Goal: Transaction & Acquisition: Subscribe to service/newsletter

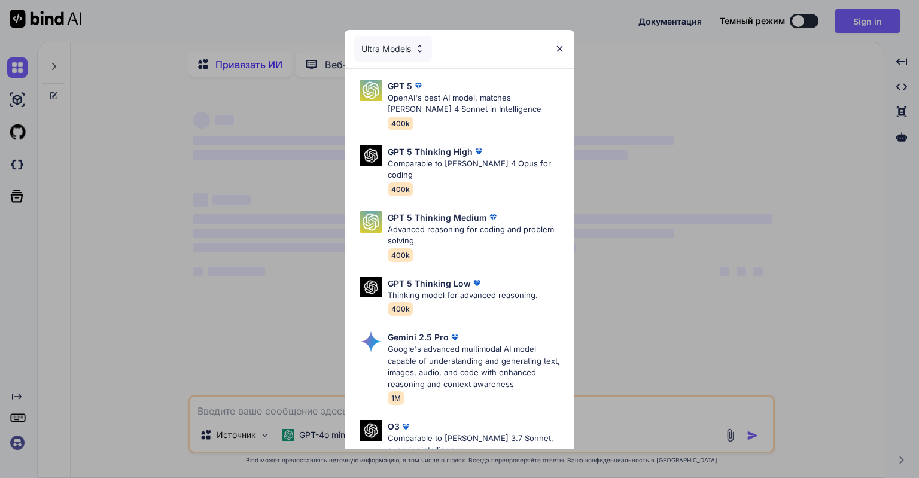
click at [635, 77] on div "Ultra Models GPT 5 OpenAI's best AI model, matches Claude 4 Sonnet in Intellige…" at bounding box center [459, 239] width 919 height 478
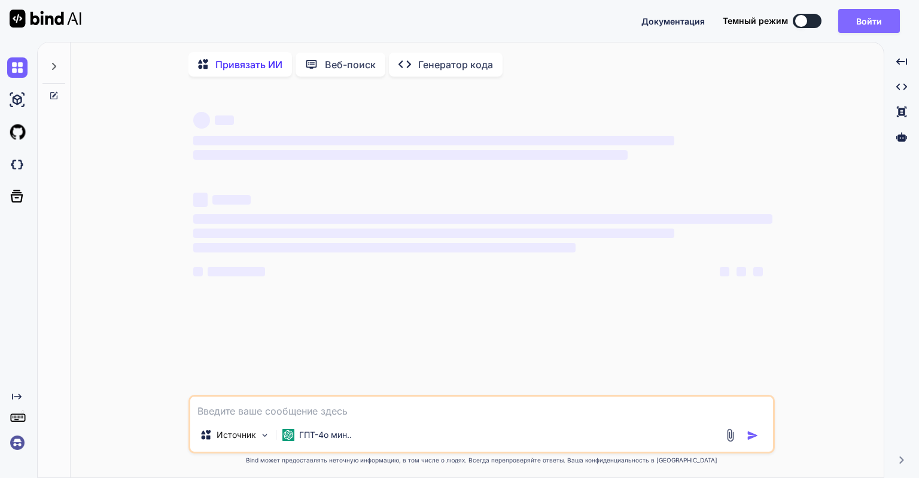
type textarea "x"
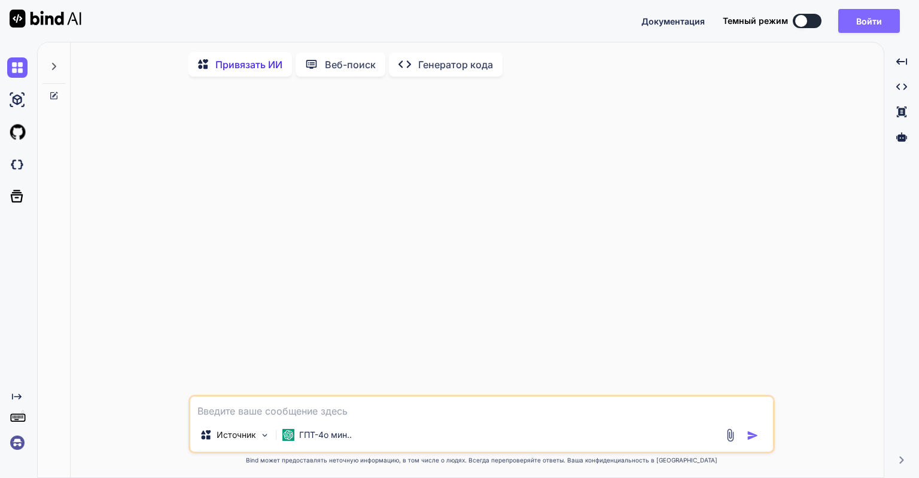
click at [871, 18] on button "Войти" at bounding box center [869, 21] width 62 height 24
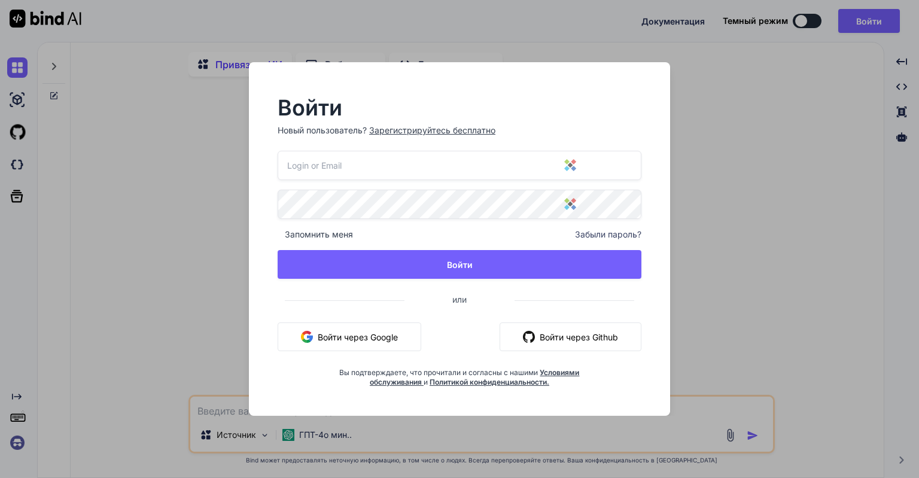
click at [360, 332] on button "Войти через Google" at bounding box center [349, 336] width 144 height 29
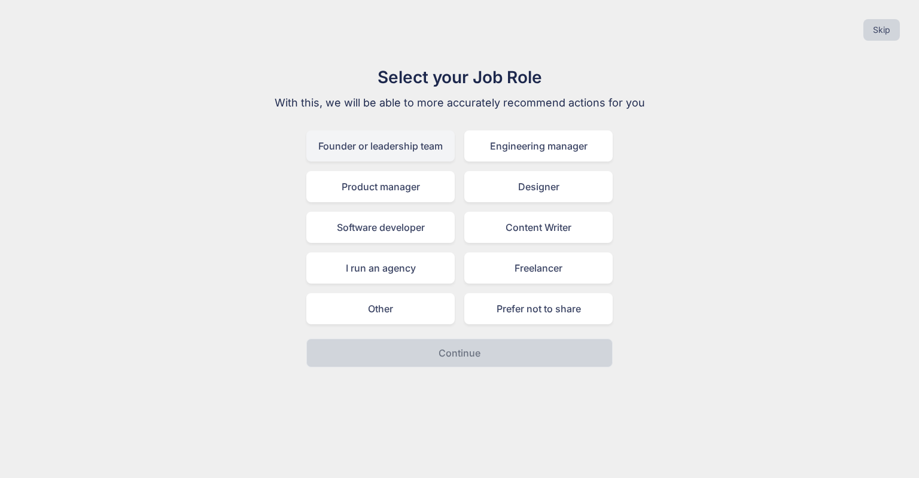
click at [425, 146] on div "Founder or leadership team" at bounding box center [380, 145] width 148 height 31
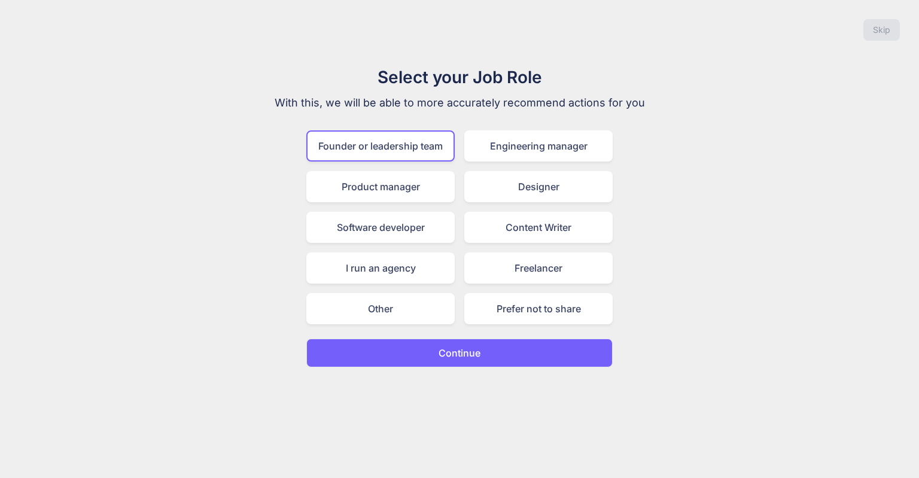
click at [458, 353] on p "Continue" at bounding box center [459, 353] width 42 height 14
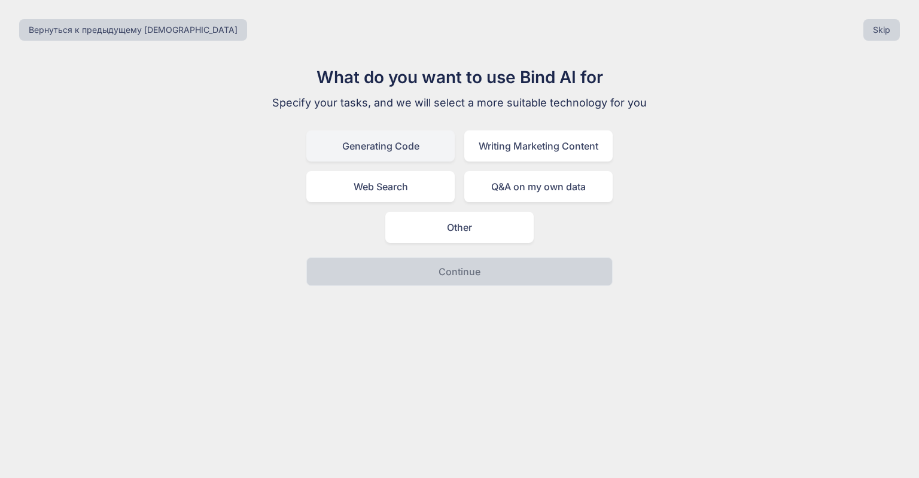
click at [405, 138] on div "Generating Code" at bounding box center [380, 145] width 148 height 31
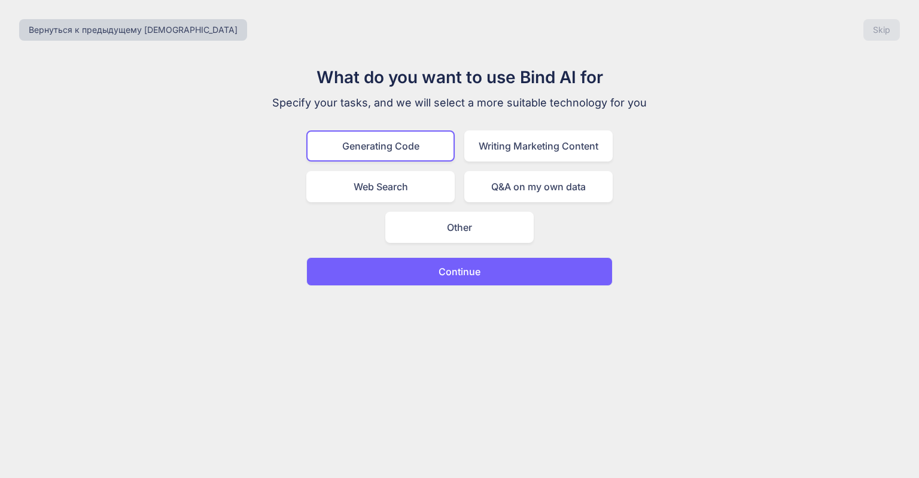
click at [440, 271] on p "Continue" at bounding box center [459, 271] width 42 height 14
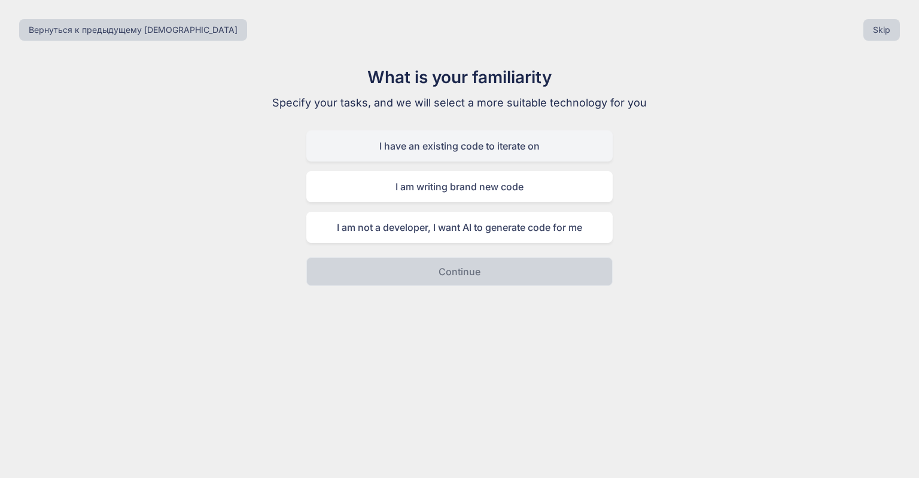
click at [427, 146] on div "I have an existing code to iterate on" at bounding box center [459, 145] width 306 height 31
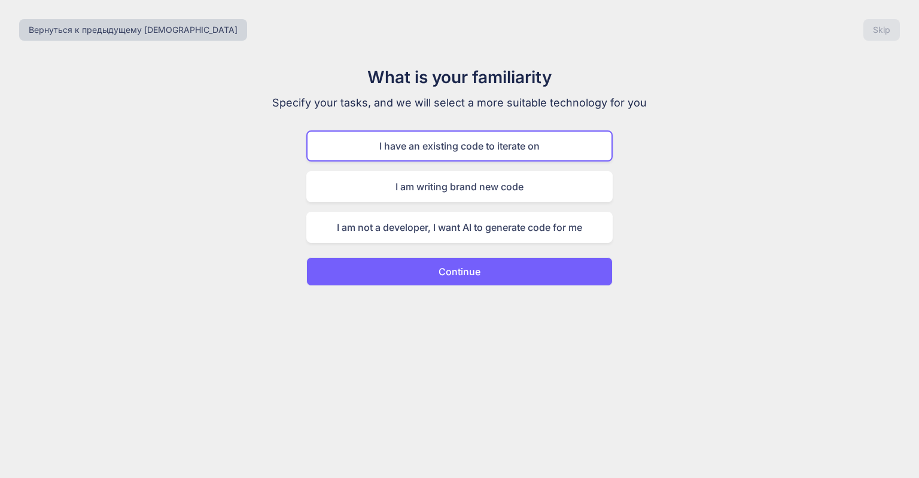
click at [446, 266] on p "Continue" at bounding box center [459, 271] width 42 height 14
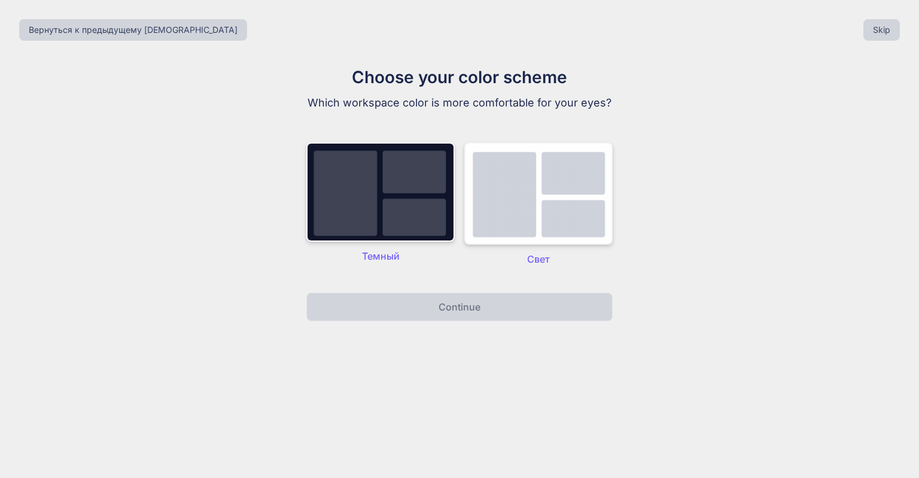
click at [483, 218] on img at bounding box center [538, 193] width 148 height 102
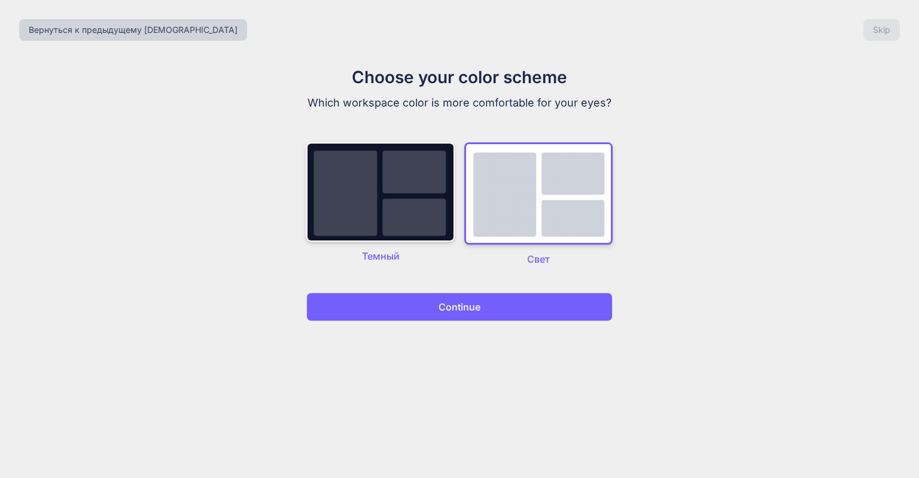
click at [440, 315] on button "Continue" at bounding box center [459, 306] width 306 height 29
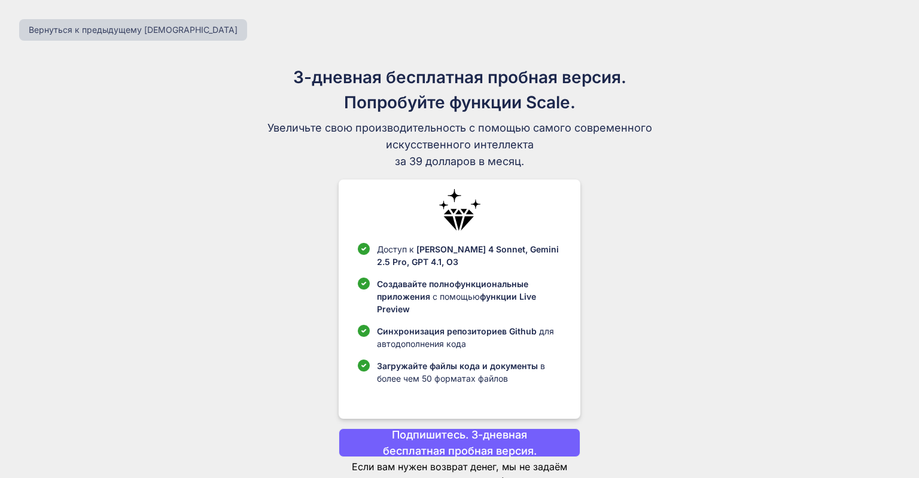
scroll to position [43, 0]
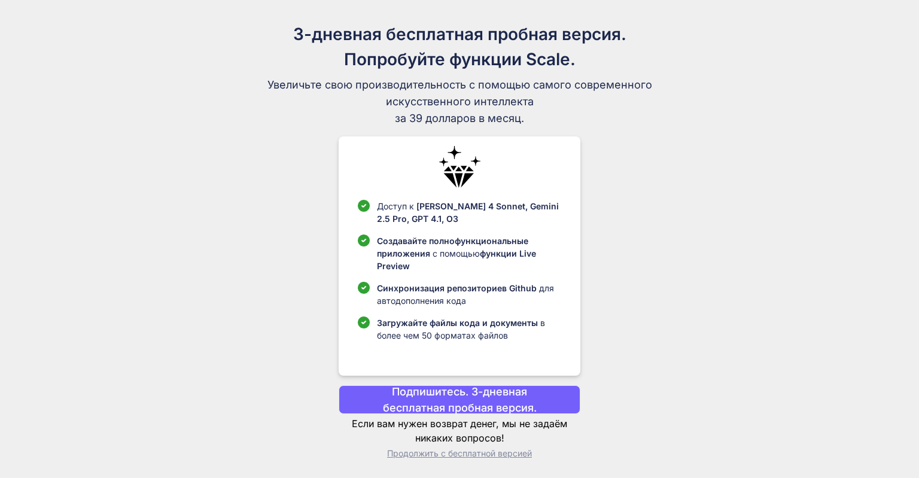
click at [463, 399] on p "Подпишитесь. 3-дневная бесплатная пробная версия." at bounding box center [459, 399] width 194 height 32
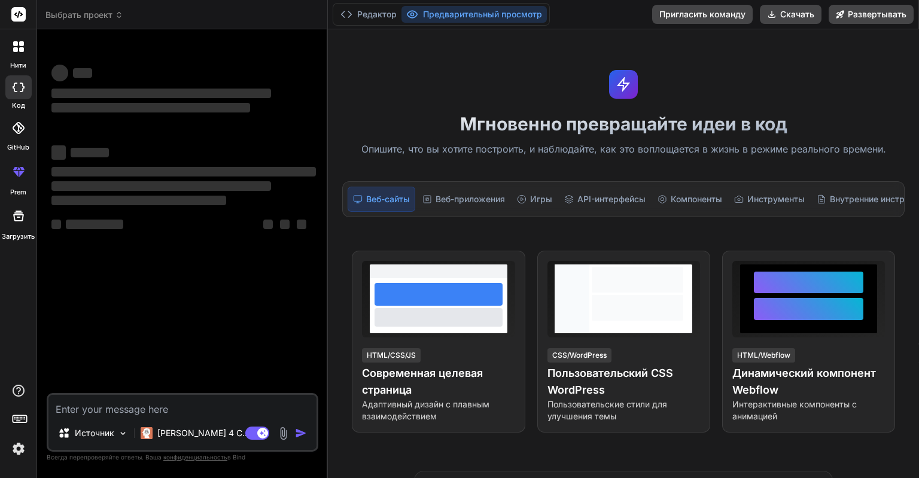
click at [19, 452] on img at bounding box center [18, 448] width 20 height 20
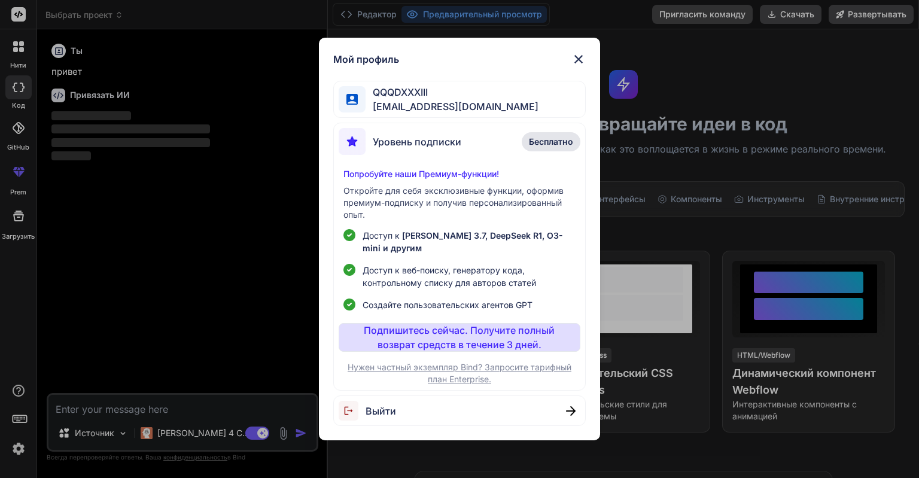
click at [230, 242] on div "Мой профиль QQQDXXXIII antrealmsm@gmail.com Уровень подписки Бесплатно Попробуй…" at bounding box center [459, 239] width 919 height 478
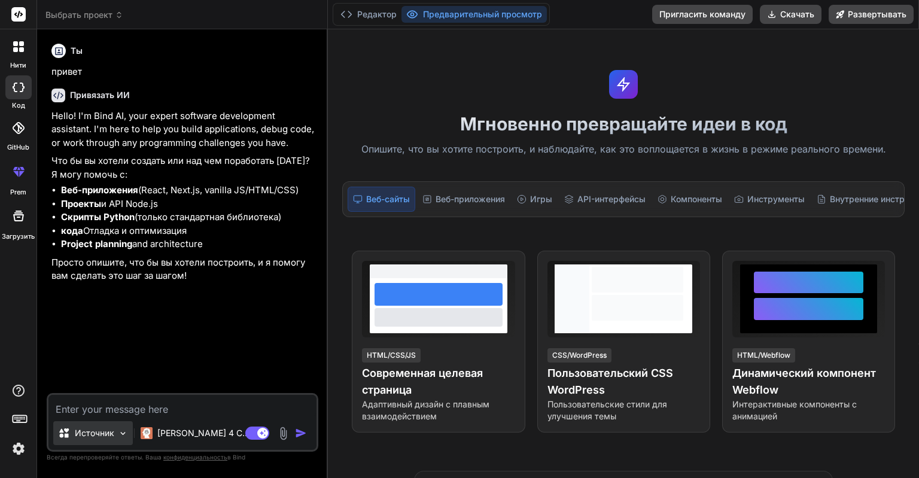
click at [110, 431] on p "Источник" at bounding box center [94, 433] width 39 height 12
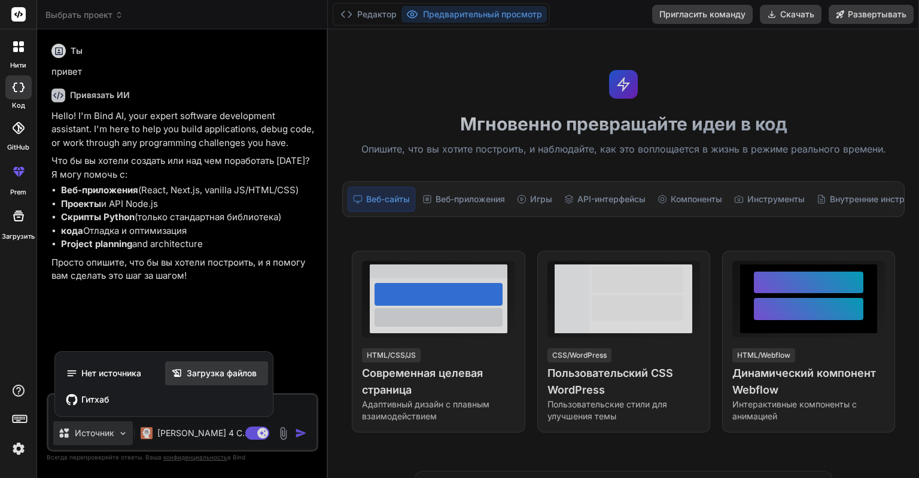
click at [199, 379] on span "Загрузка файлов" at bounding box center [222, 373] width 70 height 12
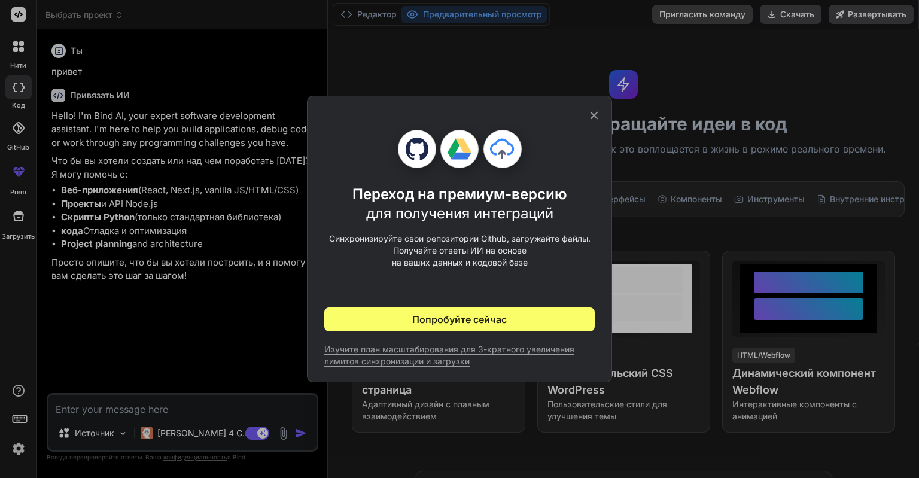
click at [593, 117] on icon at bounding box center [594, 116] width 8 height 8
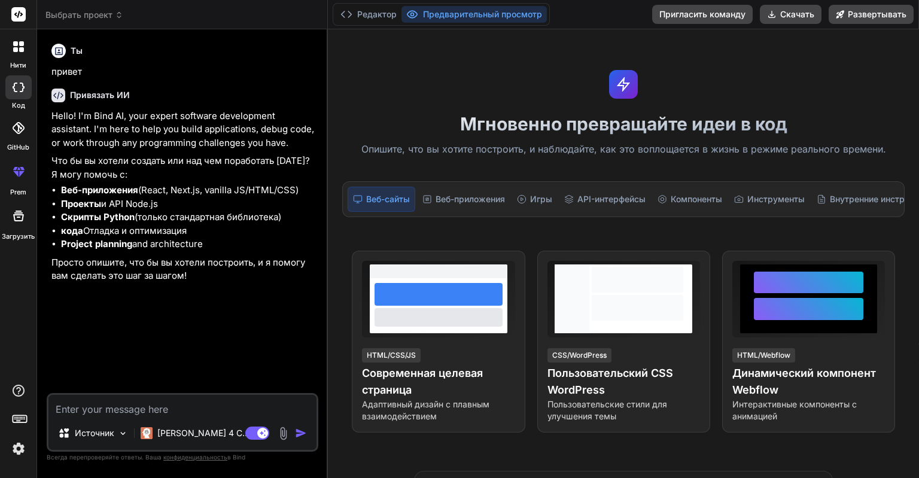
click at [15, 444] on img at bounding box center [18, 448] width 20 height 20
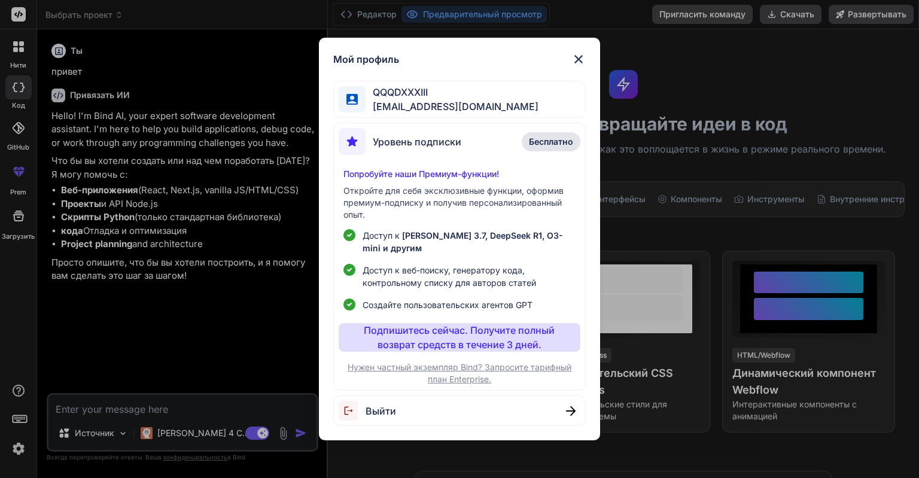
click at [367, 413] on span "Выйти" at bounding box center [380, 411] width 30 height 14
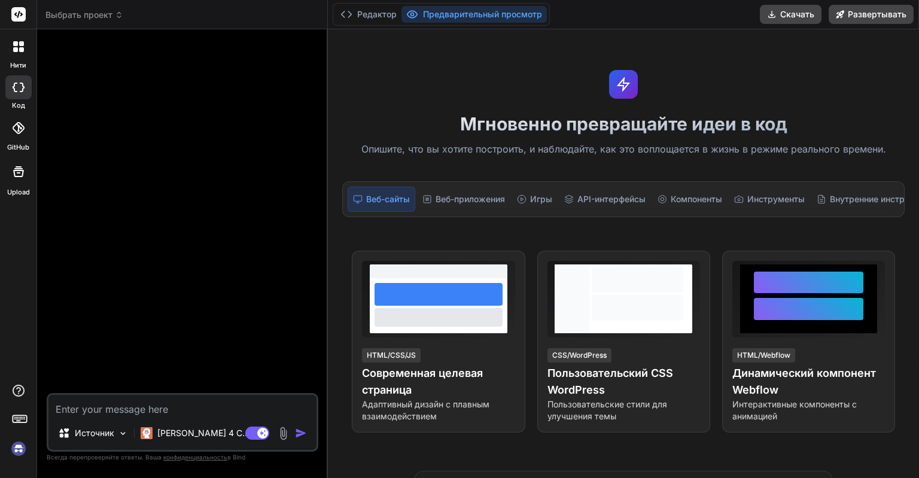
click at [20, 451] on img at bounding box center [18, 448] width 20 height 20
click at [19, 452] on img at bounding box center [18, 448] width 20 height 20
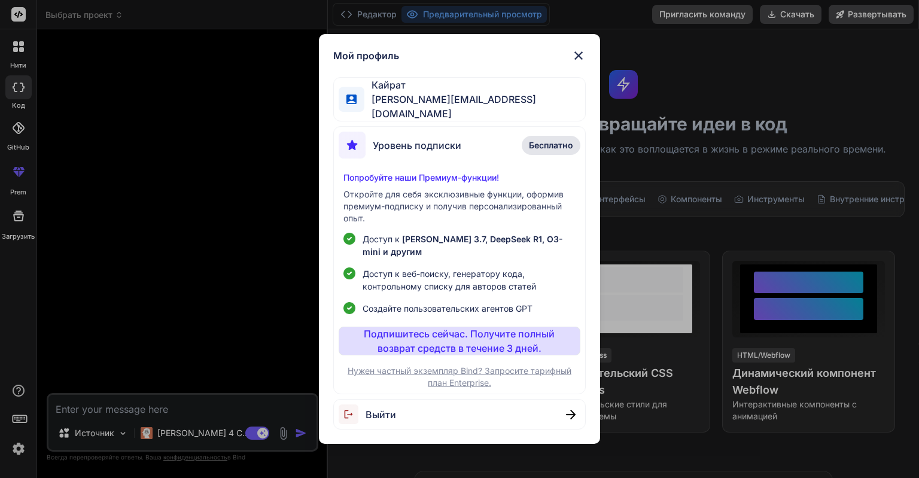
click at [367, 407] on span "Выйти" at bounding box center [380, 414] width 30 height 14
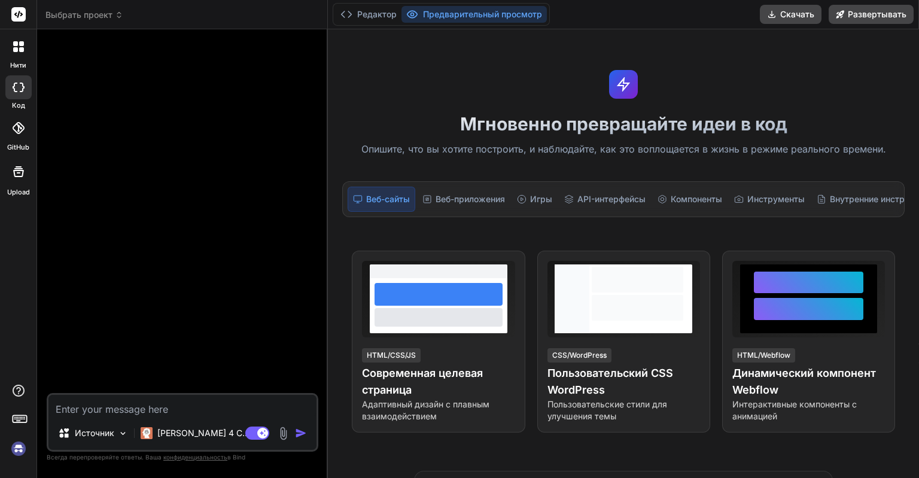
scroll to position [33, 0]
click at [21, 451] on img at bounding box center [18, 448] width 20 height 20
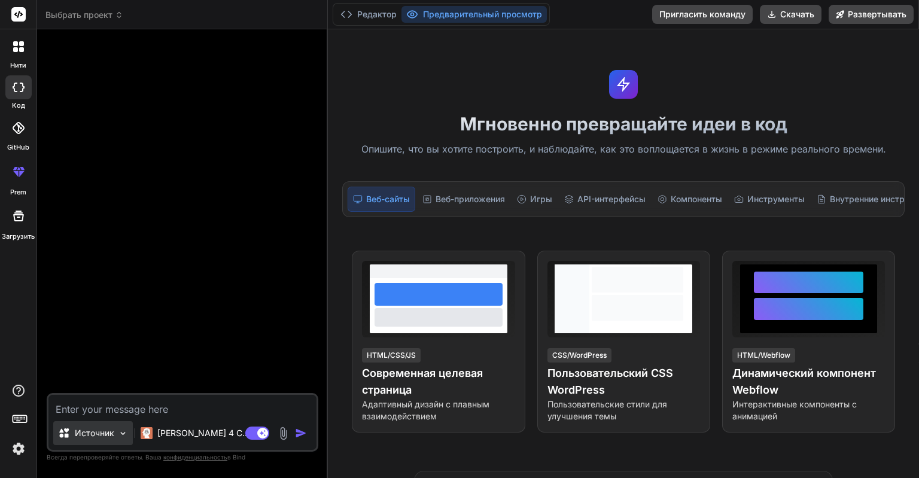
click at [108, 435] on p "Источник" at bounding box center [94, 433] width 39 height 12
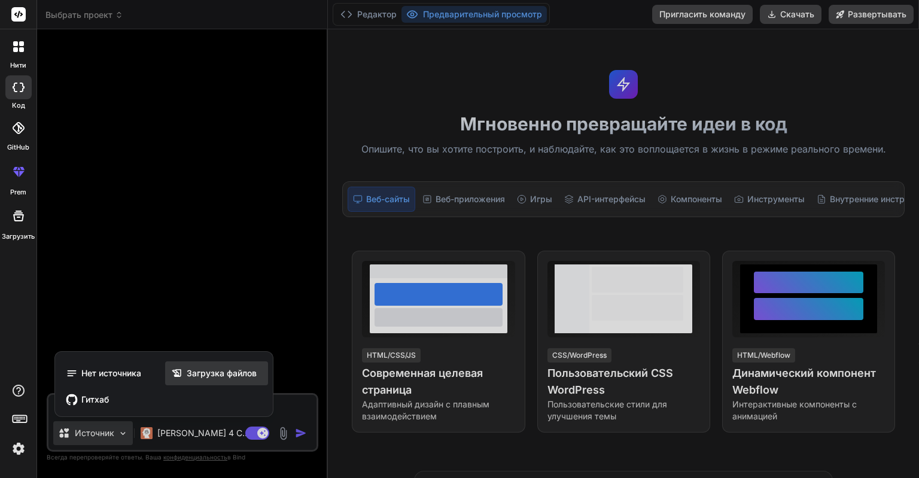
click at [194, 374] on span "Загрузка файлов" at bounding box center [222, 373] width 70 height 12
type textarea "x"
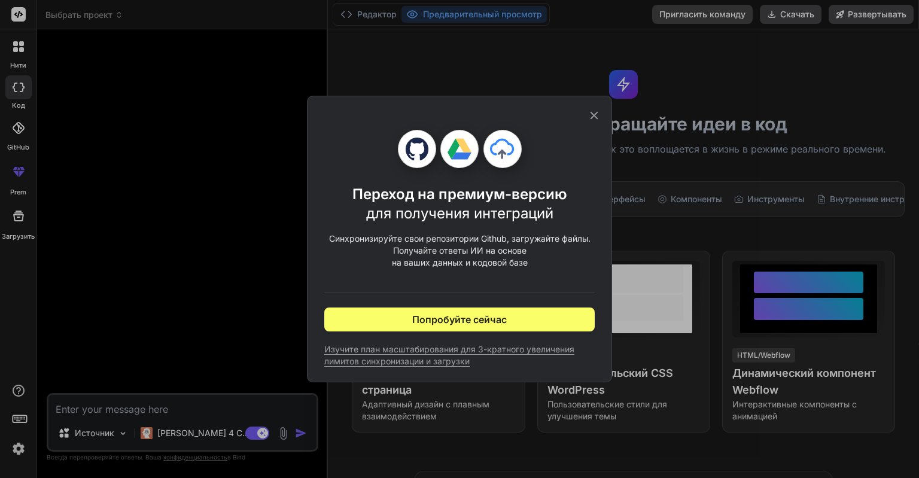
click at [598, 117] on icon at bounding box center [593, 115] width 13 height 13
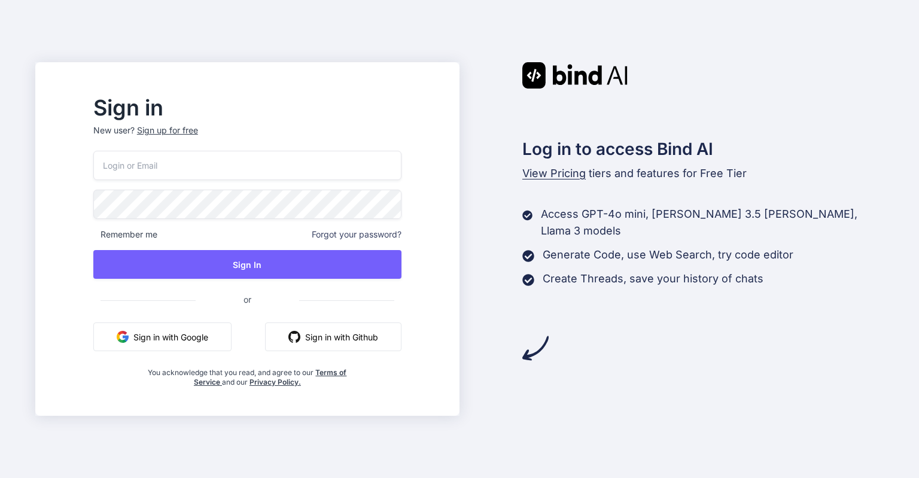
click at [222, 338] on button "Sign in with Google" at bounding box center [162, 336] width 138 height 29
click at [196, 339] on button "Sign in with Google" at bounding box center [162, 336] width 138 height 29
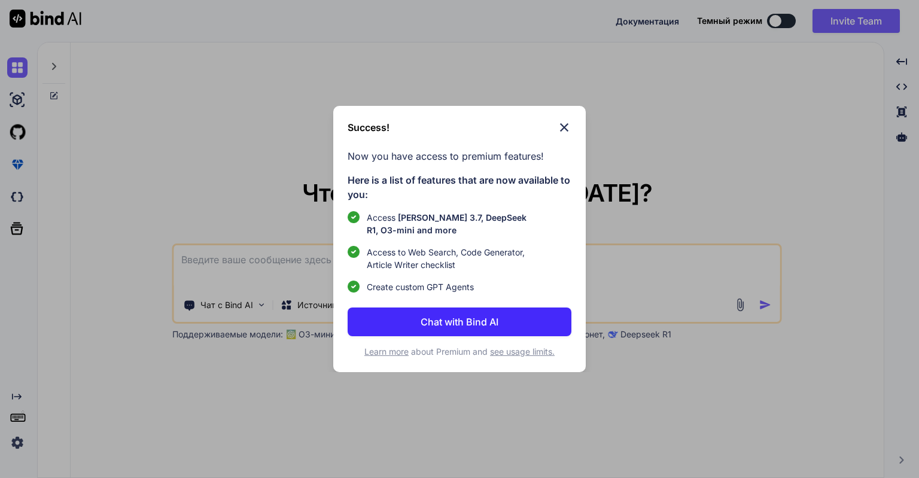
click at [286, 269] on div "Success! Now you have access to premium features! Here is a list of features th…" at bounding box center [459, 239] width 919 height 478
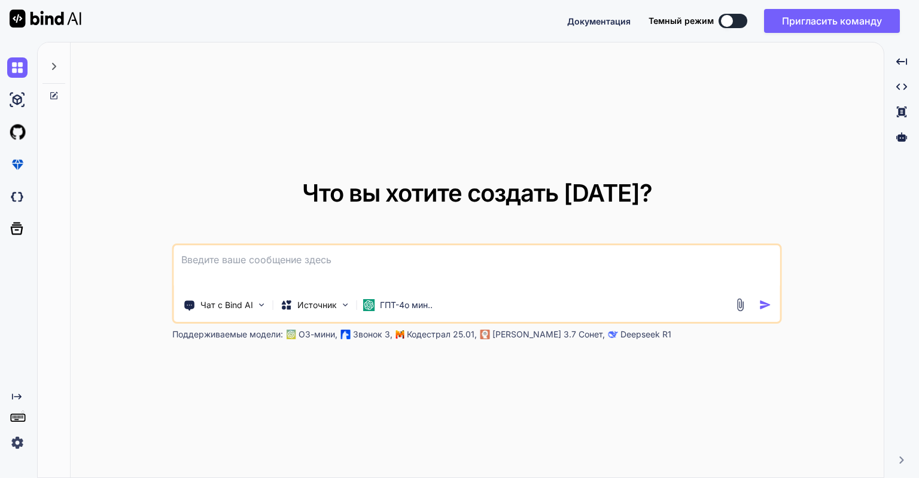
click at [320, 262] on textarea at bounding box center [477, 267] width 606 height 44
click at [275, 261] on textarea at bounding box center [477, 267] width 606 height 44
click at [742, 303] on img at bounding box center [740, 305] width 14 height 14
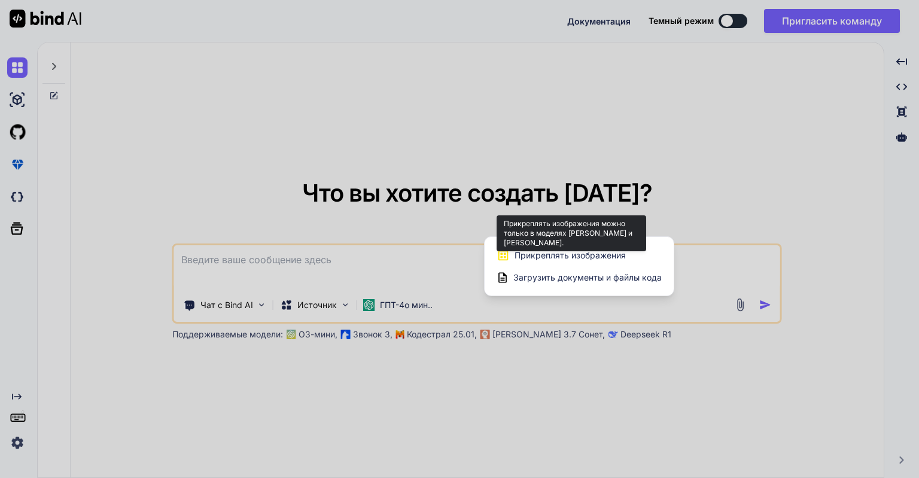
click at [566, 257] on span "Прикреплять изображения" at bounding box center [569, 255] width 111 height 12
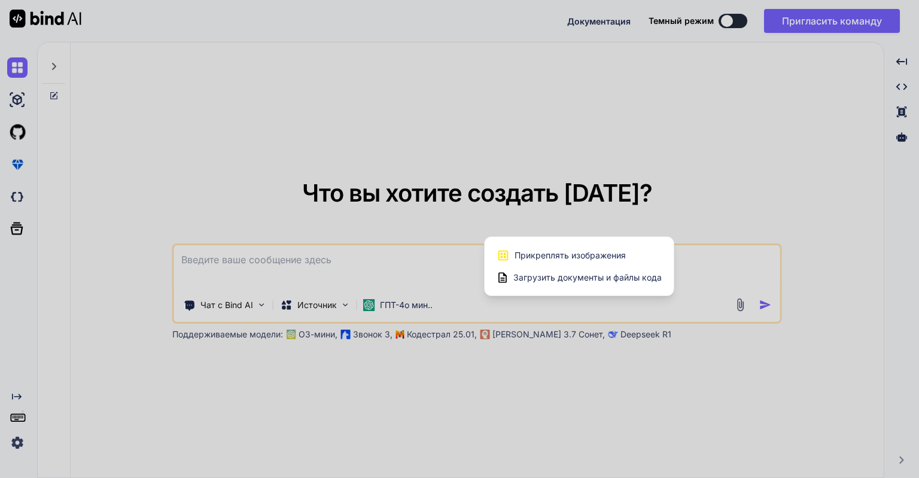
click at [521, 274] on span "Загрузить документы и файлы кода" at bounding box center [587, 277] width 148 height 12
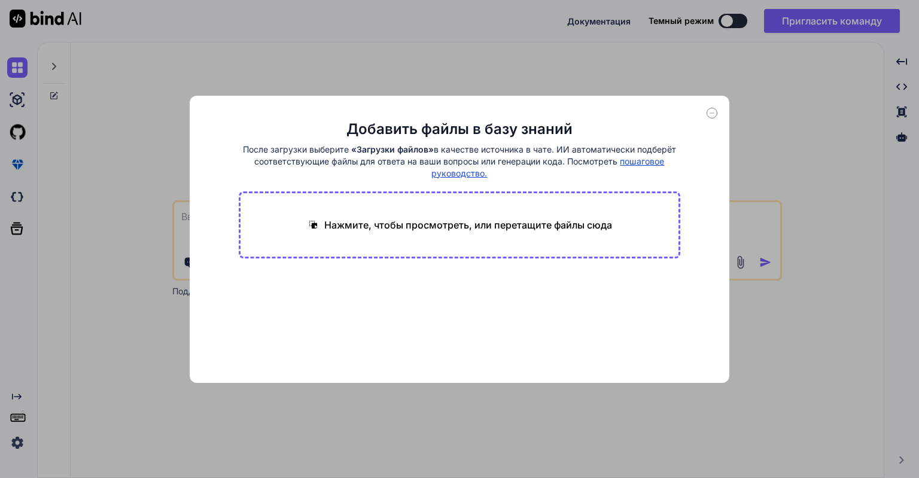
click at [393, 228] on p "Нажмите, чтобы просмотреть, или перетащите файлы сюда" at bounding box center [468, 225] width 288 height 14
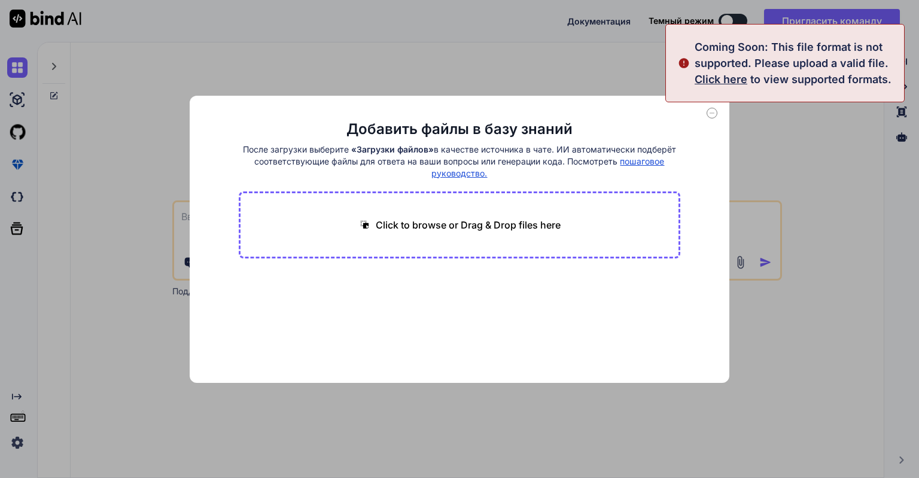
click at [341, 282] on main "Добавить файлы в базу знаний После загрузки выберите «Загрузки файлов» в качест…" at bounding box center [460, 251] width 442 height 263
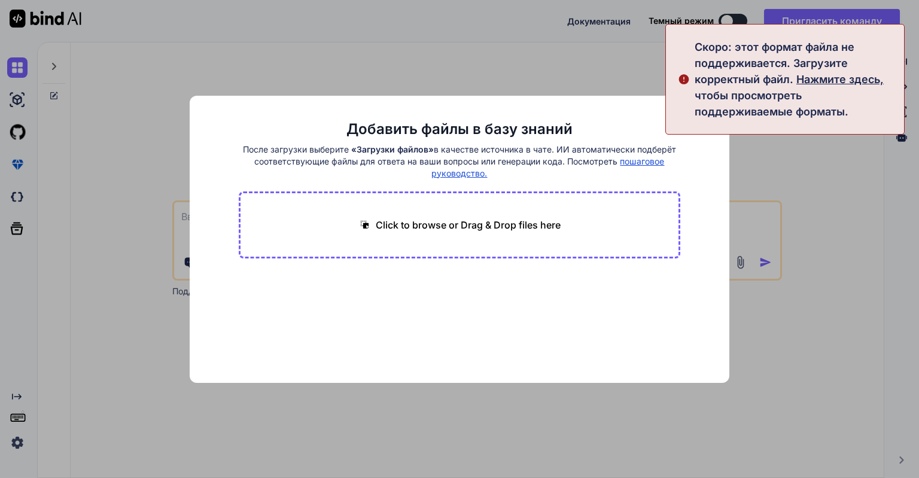
click at [591, 108] on div "Добавить файлы в базу знаний После загрузки выберите «Загрузки файлов» в качест…" at bounding box center [459, 239] width 539 height 287
click at [828, 194] on div "Добавить файлы в базу знаний После загрузки выберите «Загрузки файлов» в качест…" at bounding box center [459, 239] width 919 height 478
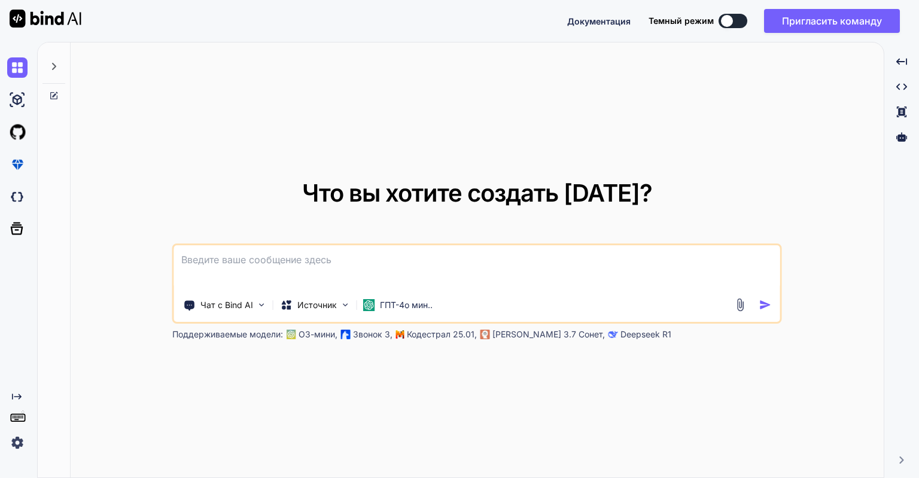
click at [742, 304] on img at bounding box center [740, 305] width 14 height 14
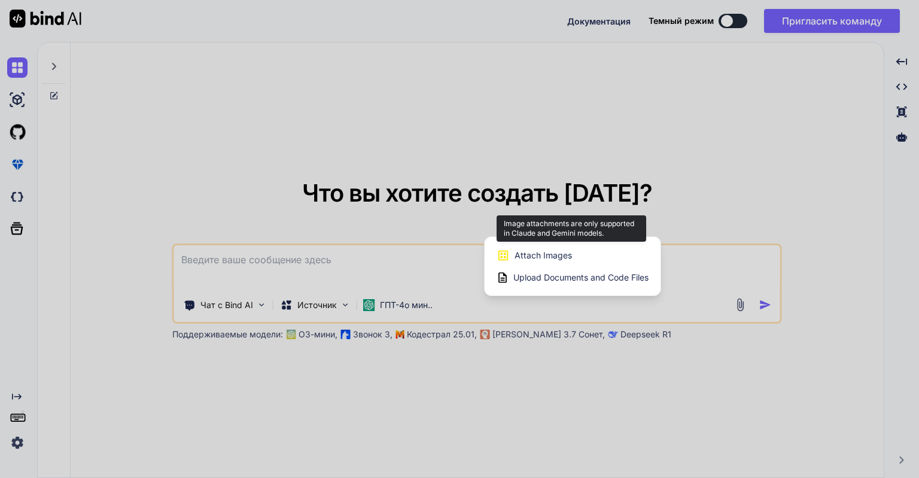
click at [545, 252] on span "Attach Images" at bounding box center [542, 255] width 57 height 12
click at [545, 255] on span "Прикреплять изображения" at bounding box center [569, 255] width 111 height 12
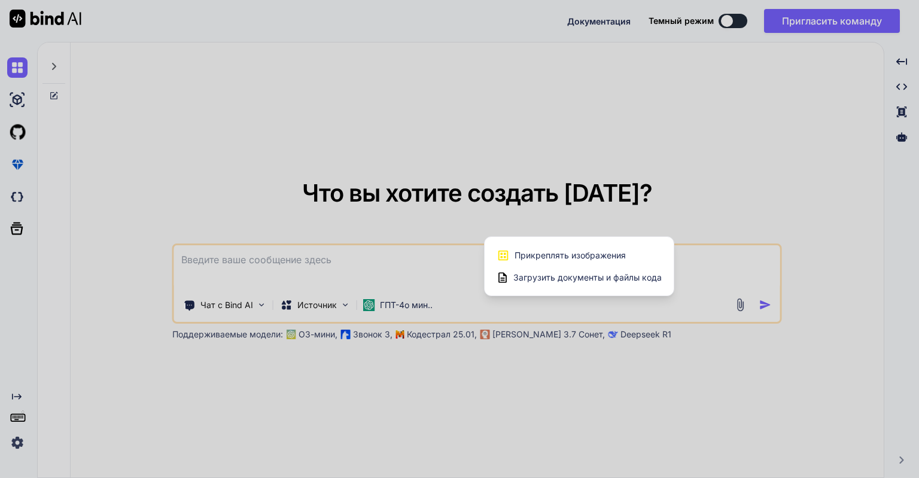
click at [246, 274] on div at bounding box center [459, 239] width 919 height 478
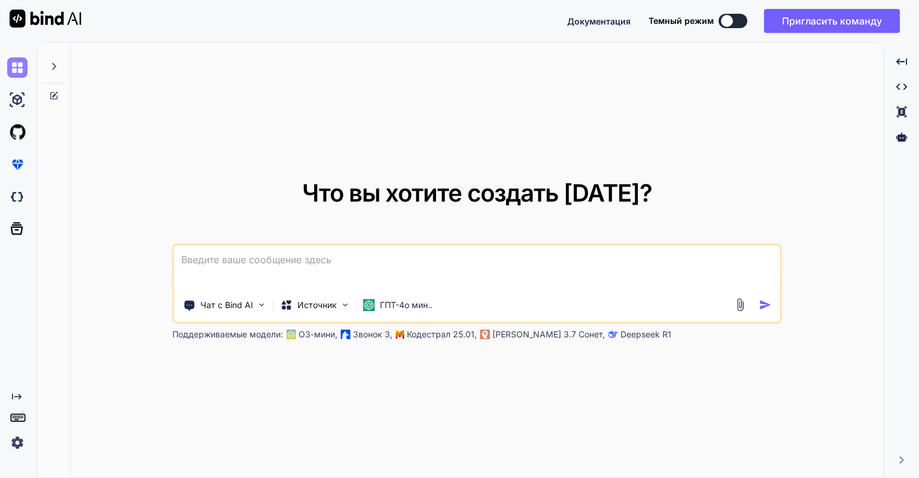
click at [20, 64] on img at bounding box center [17, 67] width 20 height 20
click at [19, 97] on img at bounding box center [17, 100] width 20 height 20
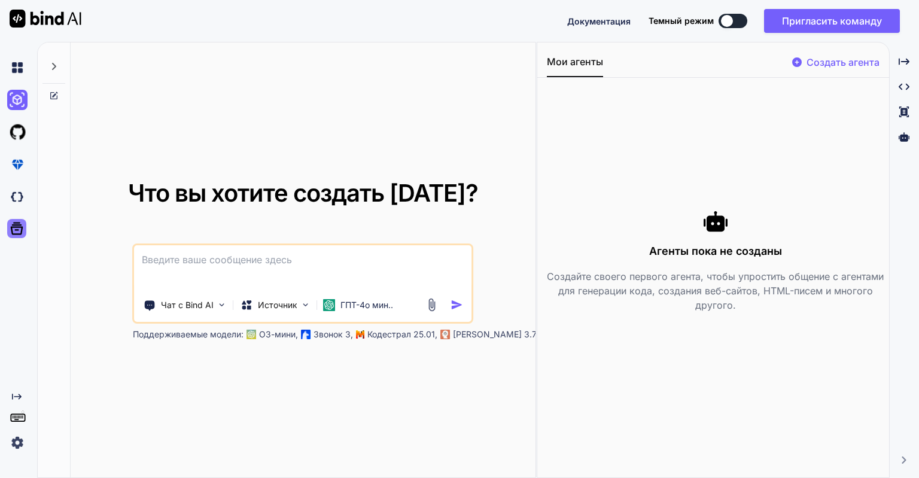
click at [18, 228] on icon at bounding box center [16, 228] width 17 height 17
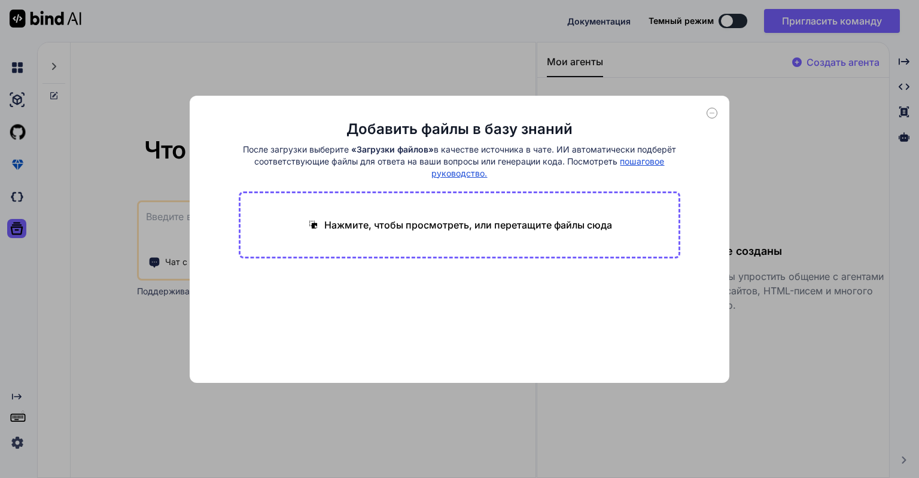
click at [501, 224] on p "Нажмите, чтобы просмотреть, или перетащите файлы сюда" at bounding box center [468, 225] width 288 height 14
click at [747, 136] on div "Добавить файлы в базу знаний После загрузки выберите «Загрузки файлов» в качест…" at bounding box center [459, 239] width 919 height 478
type textarea "x"
